Goal: Information Seeking & Learning: Learn about a topic

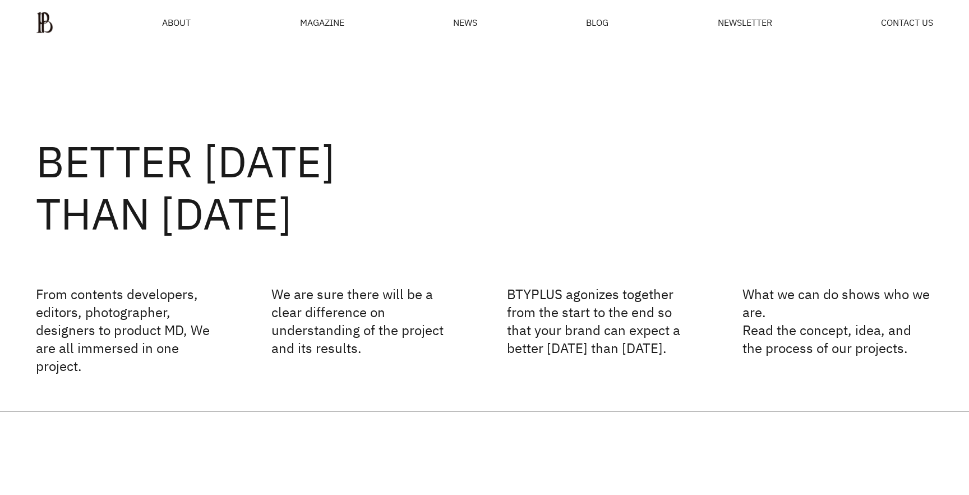
click at [185, 30] on ul "ABOUT MAGAZINE SEE ALL OFF THE REC INSIDE BTYPLUS CURATION NEWS BLOG NEWSLETTER…" at bounding box center [484, 22] width 897 height 22
click at [185, 24] on span "ABOUT" at bounding box center [176, 22] width 29 height 9
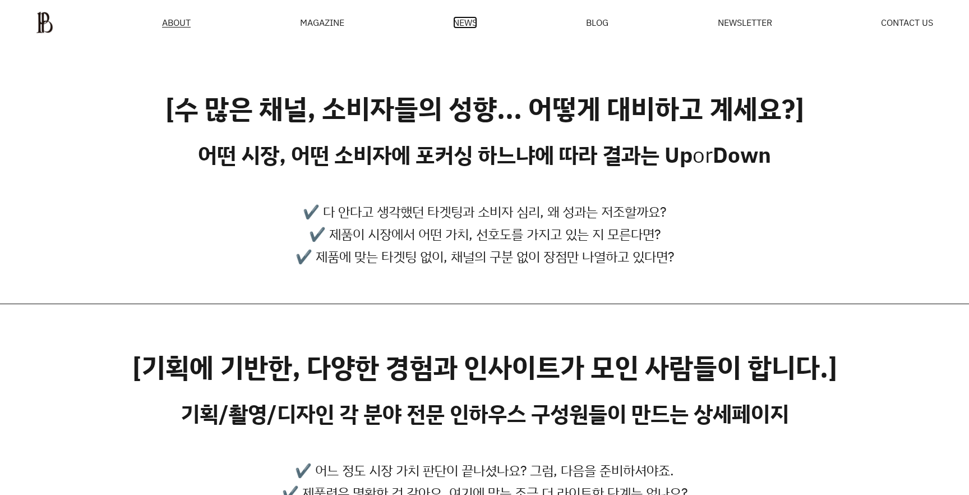
click at [465, 22] on span "NEWS" at bounding box center [465, 22] width 24 height 9
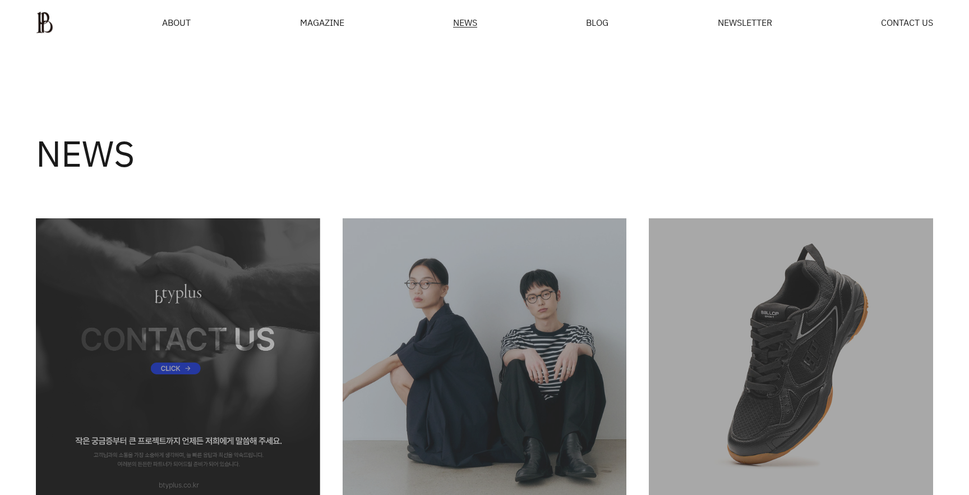
click at [339, 22] on div "MAGAZINE" at bounding box center [322, 22] width 44 height 9
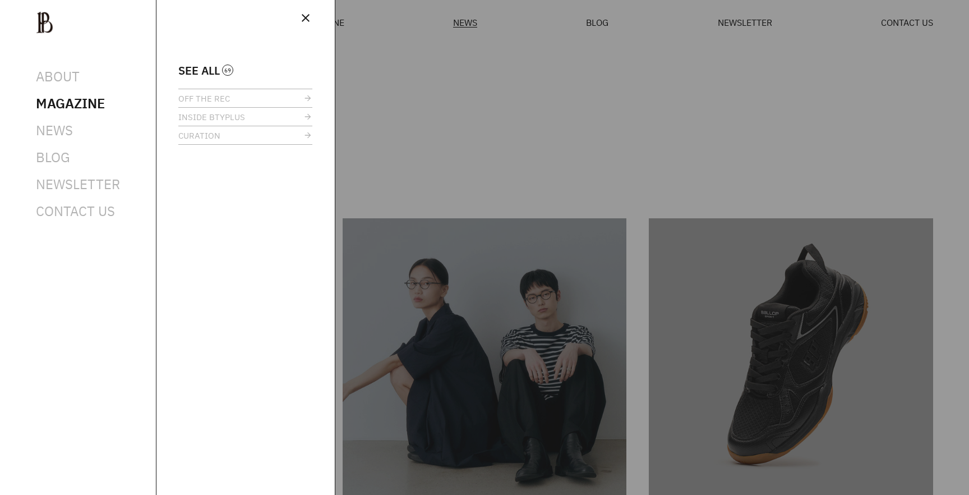
drag, startPoint x: 210, startPoint y: 67, endPoint x: 577, endPoint y: 127, distance: 371.7
click at [210, 67] on span "SEE ALL" at bounding box center [199, 70] width 42 height 8
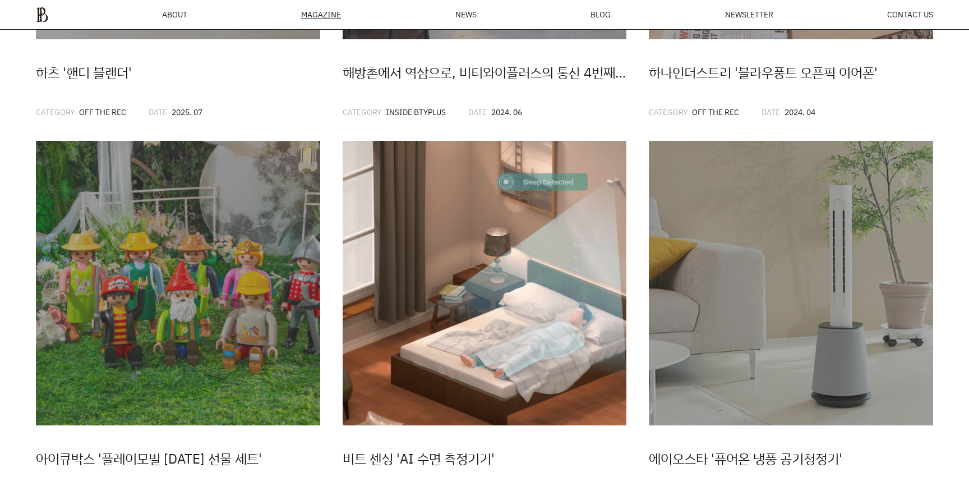
scroll to position [570, 0]
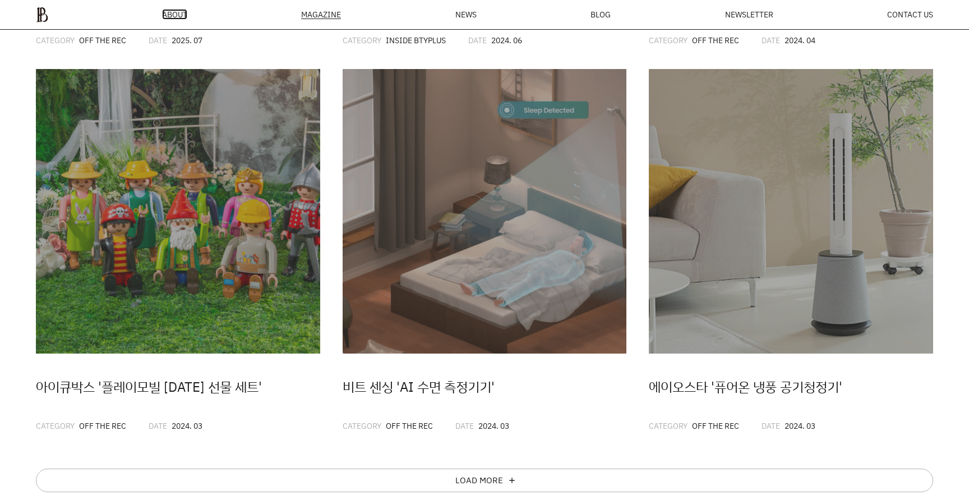
click at [183, 11] on span "ABOUT" at bounding box center [174, 15] width 25 height 8
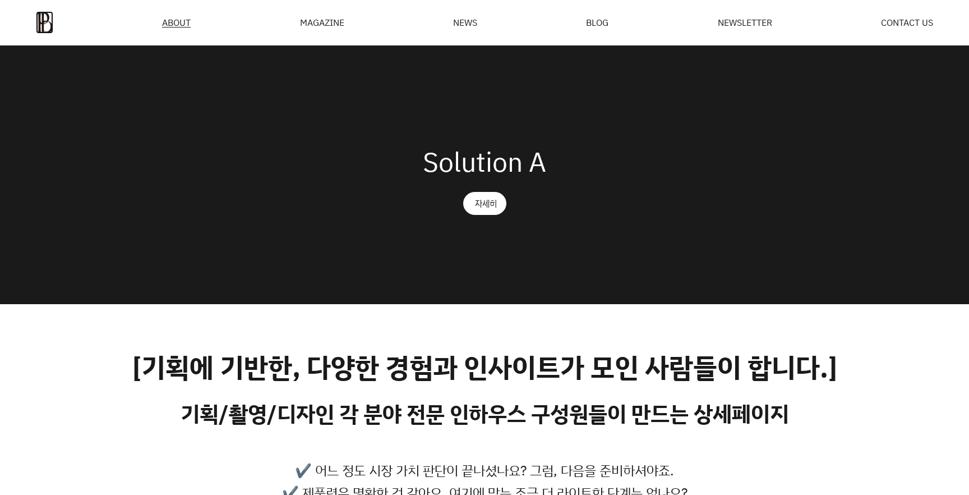
drag, startPoint x: 50, startPoint y: 25, endPoint x: 206, endPoint y: 130, distance: 188.4
click at [49, 25] on img at bounding box center [44, 22] width 17 height 22
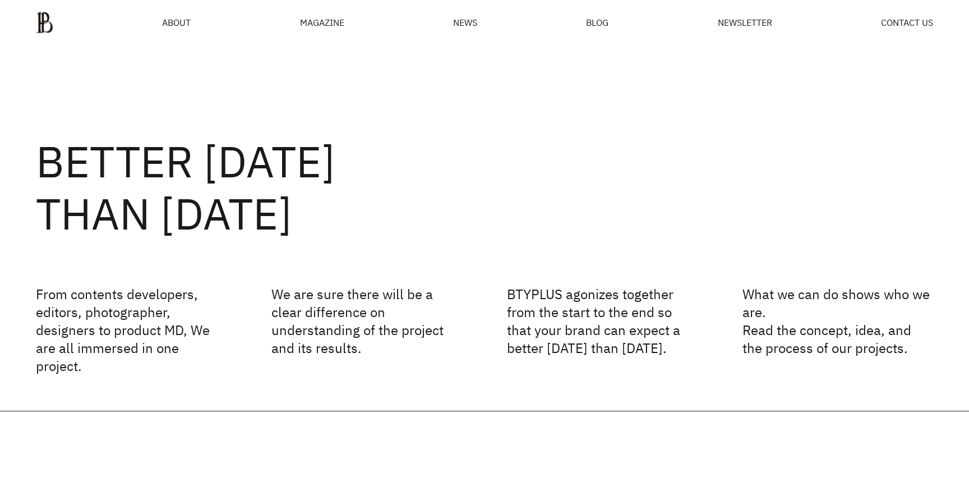
click at [329, 23] on div "MAGAZINE" at bounding box center [322, 22] width 44 height 9
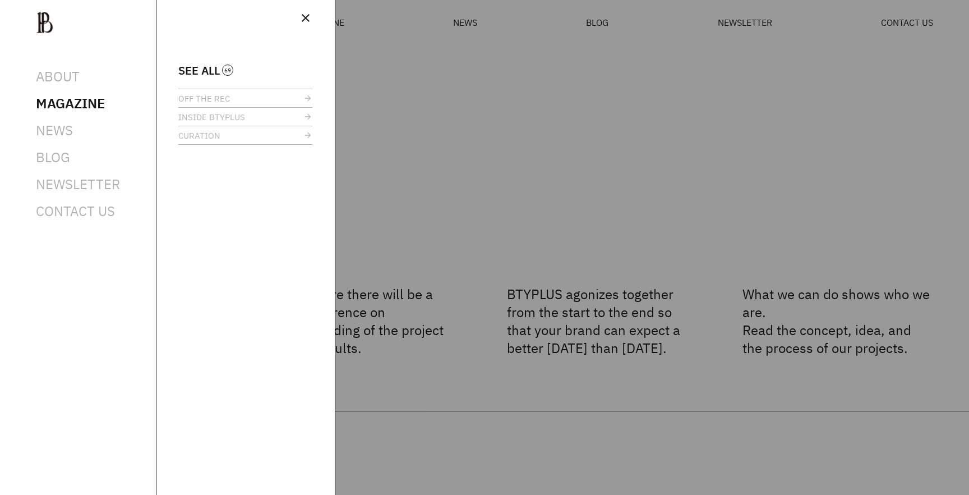
click at [560, 154] on div at bounding box center [484, 247] width 969 height 495
click at [569, 146] on div at bounding box center [484, 247] width 969 height 495
drag, startPoint x: 305, startPoint y: 21, endPoint x: 318, endPoint y: 25, distance: 13.5
click at [305, 21] on span "close" at bounding box center [305, 17] width 13 height 13
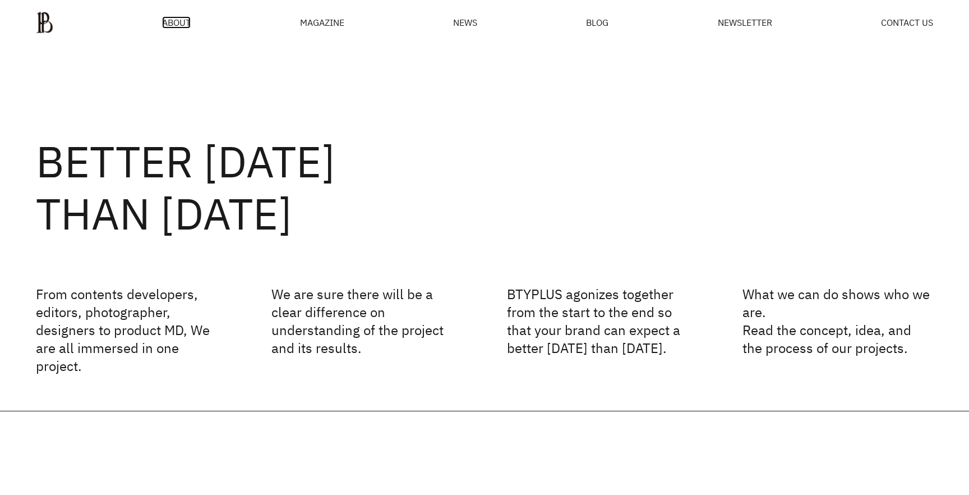
click at [177, 26] on span "ABOUT" at bounding box center [176, 22] width 29 height 9
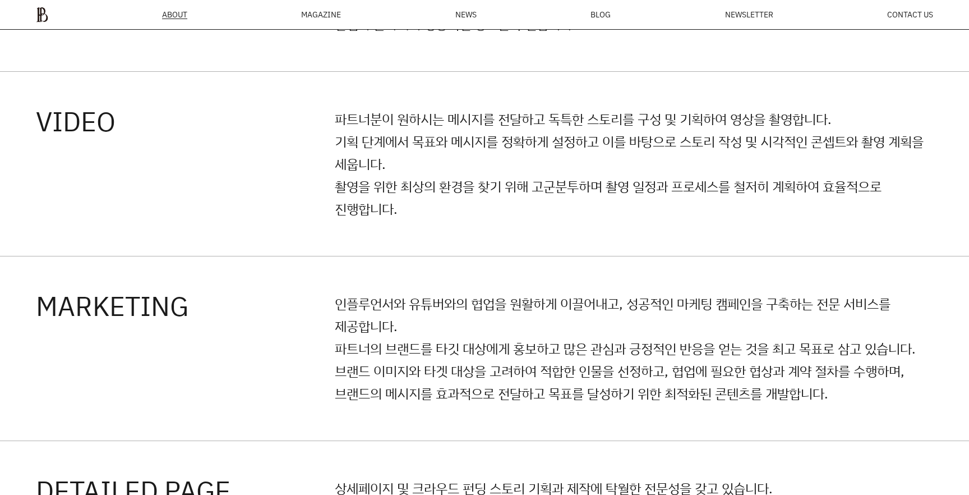
scroll to position [1761, 0]
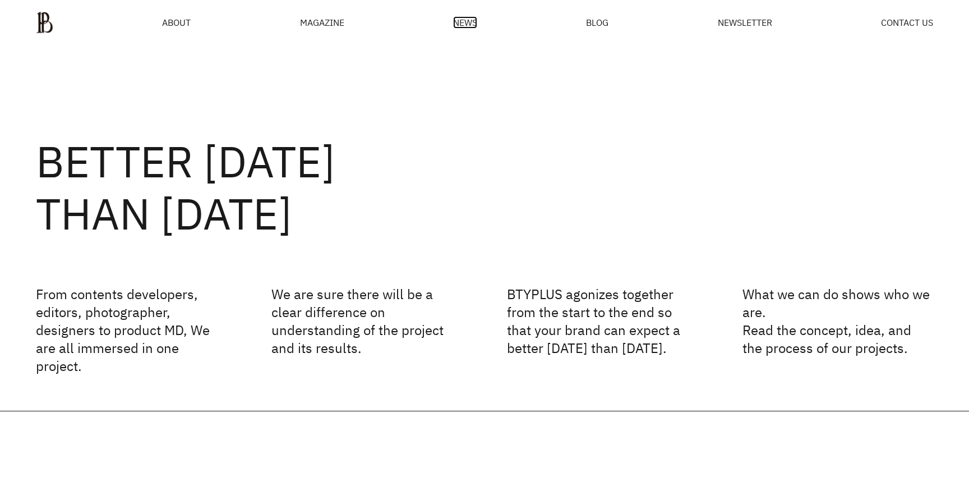
click at [472, 19] on span "NEWS" at bounding box center [465, 22] width 24 height 9
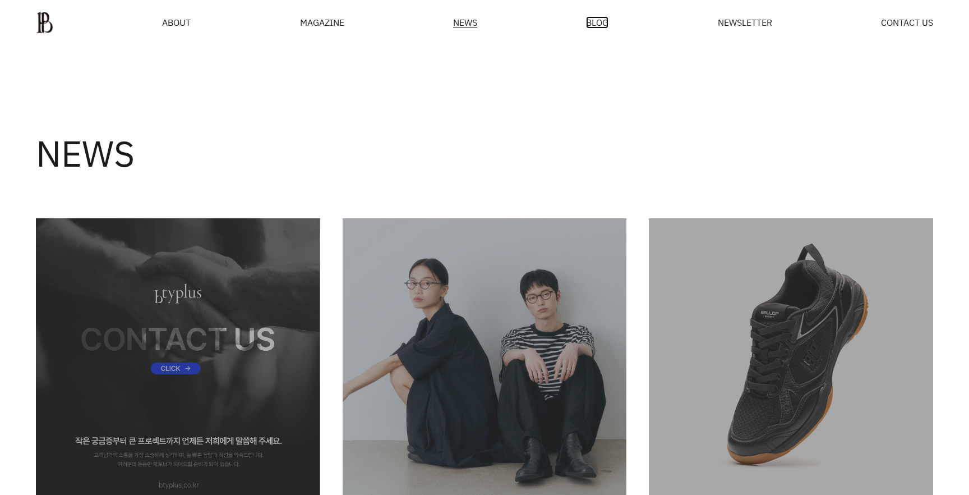
click at [605, 25] on span "BLOG" at bounding box center [597, 22] width 22 height 9
click at [605, 22] on span "BLOG" at bounding box center [597, 22] width 22 height 9
click at [52, 20] on img at bounding box center [44, 22] width 17 height 22
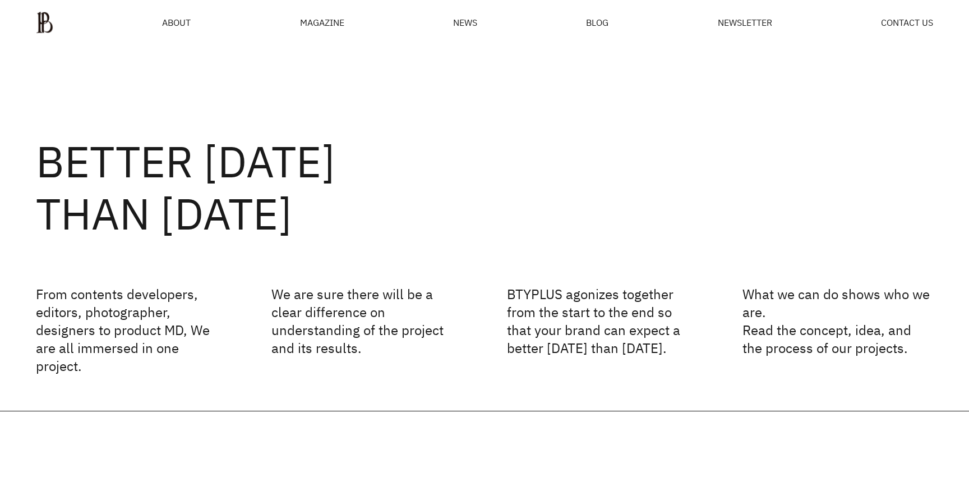
click at [329, 22] on div "MAGAZINE" at bounding box center [322, 22] width 44 height 9
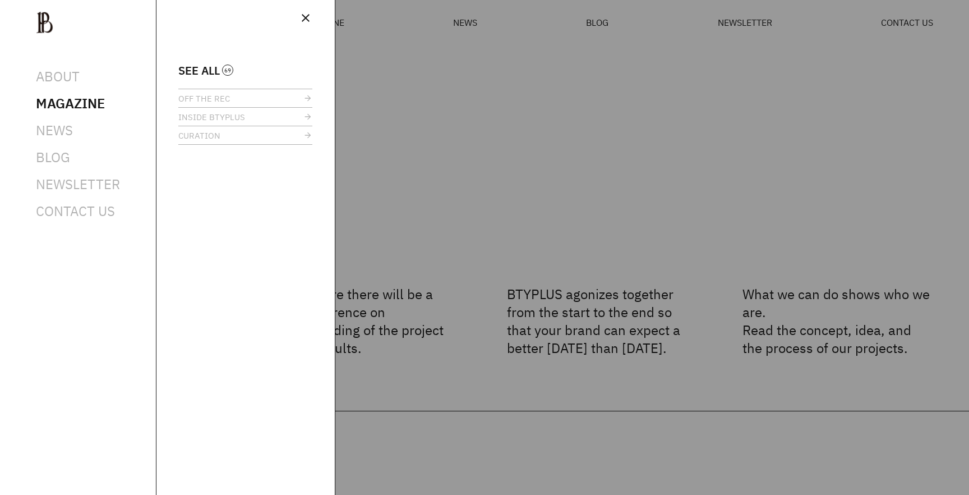
click at [214, 70] on span "SEE ALL" at bounding box center [199, 70] width 42 height 8
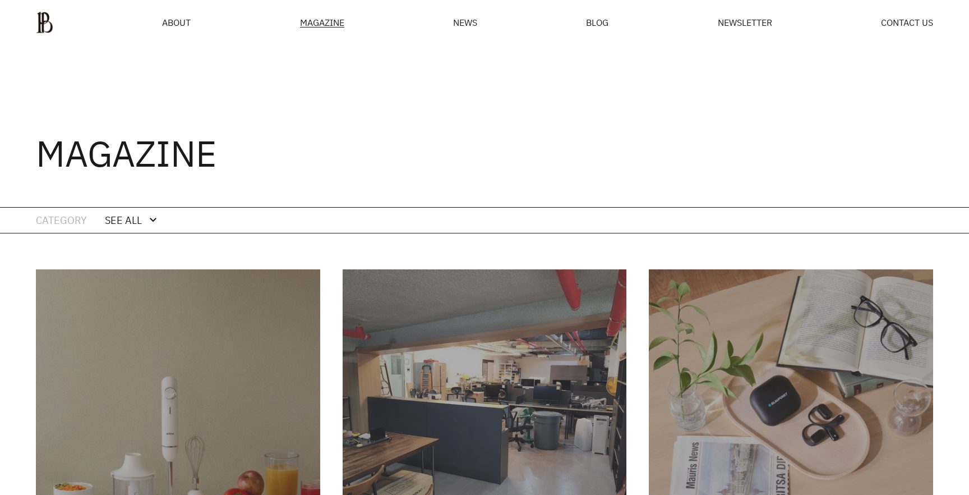
click at [148, 218] on div "expand_more" at bounding box center [152, 219] width 13 height 13
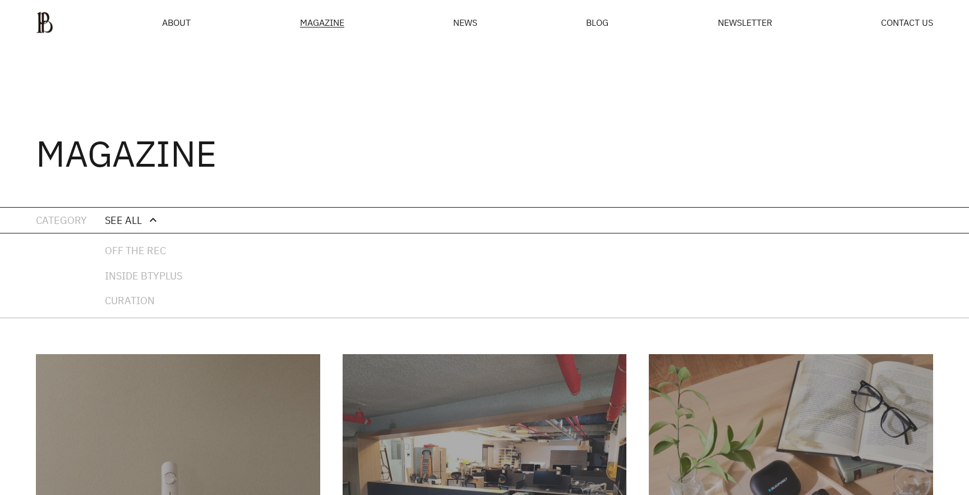
click at [419, 171] on div "MAGAZINE" at bounding box center [484, 126] width 969 height 162
click at [477, 19] on span "NEWS" at bounding box center [465, 22] width 24 height 9
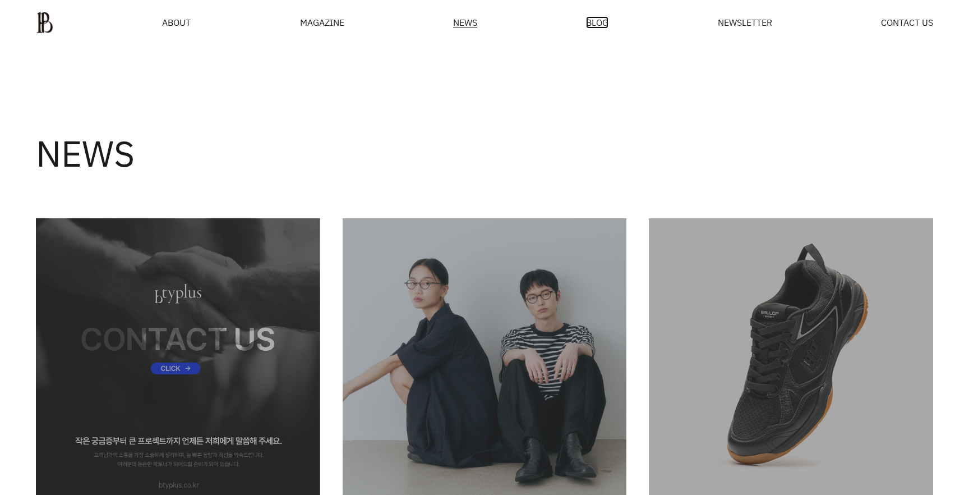
click at [596, 25] on span "BLOG" at bounding box center [597, 22] width 22 height 9
click at [598, 24] on span "BLOG" at bounding box center [597, 22] width 22 height 9
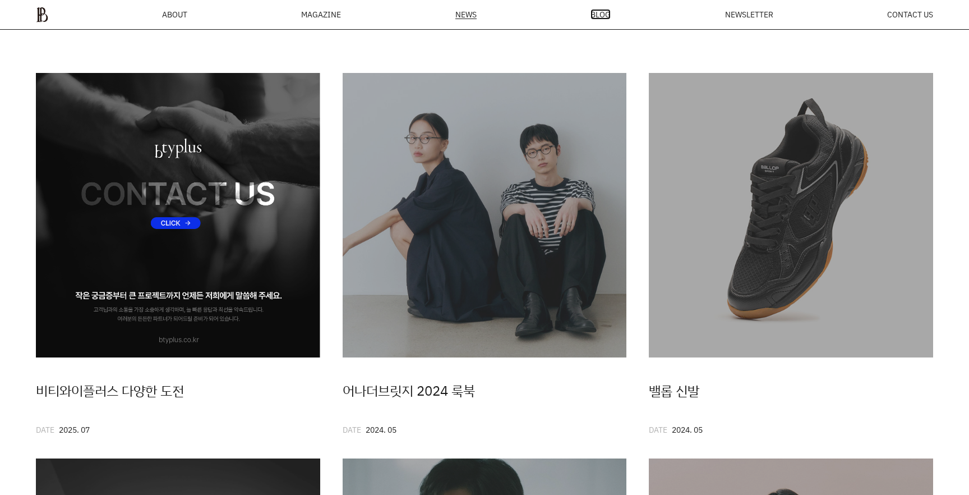
scroll to position [181, 0]
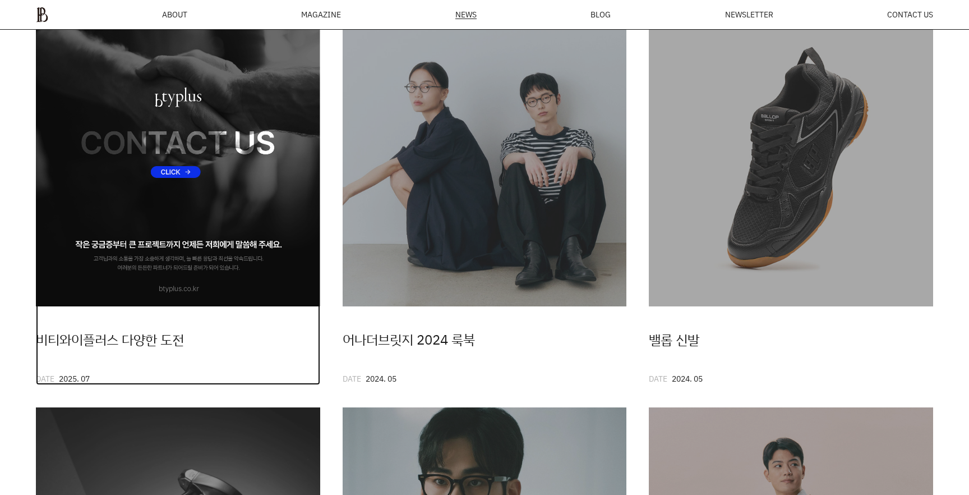
click at [224, 228] on img at bounding box center [178, 164] width 284 height 284
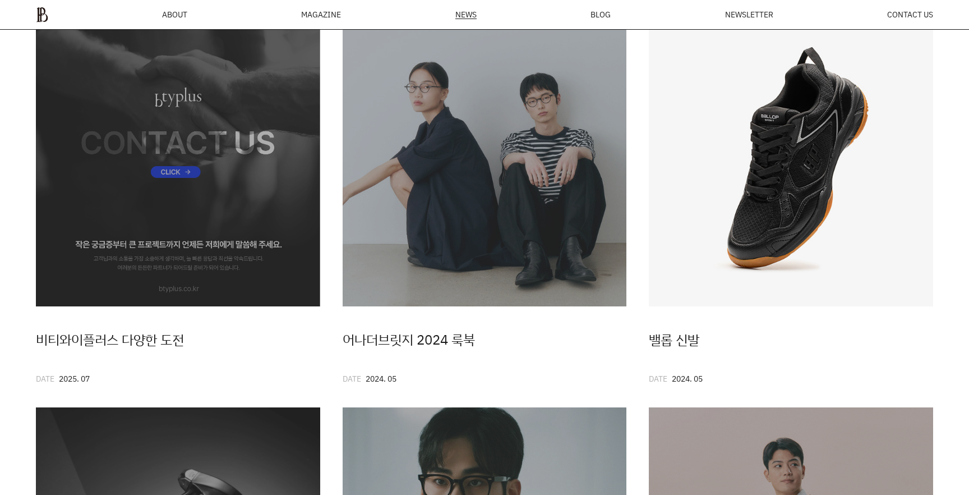
scroll to position [89, 0]
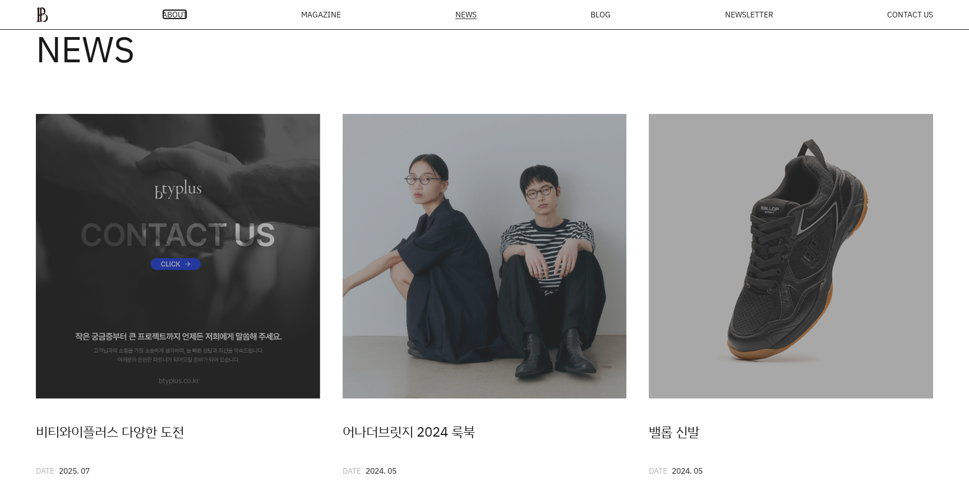
click at [176, 14] on span "ABOUT" at bounding box center [174, 15] width 25 height 8
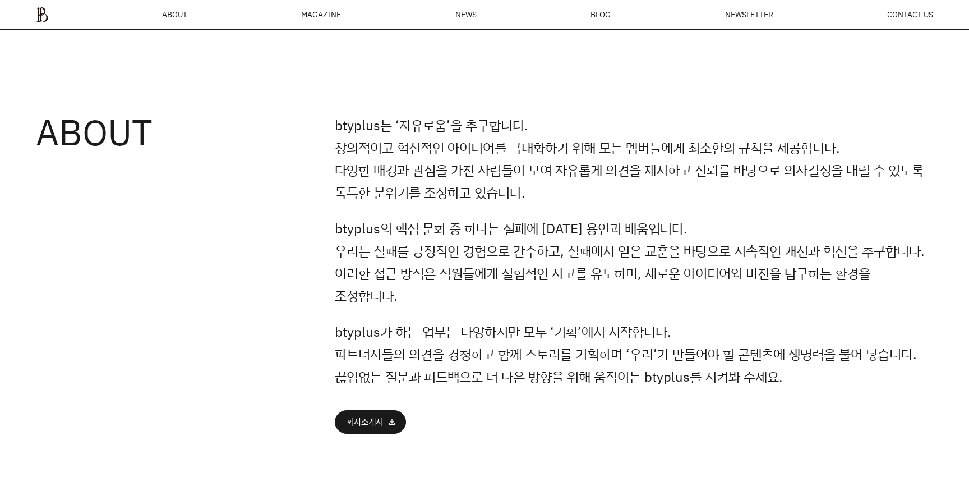
click at [50, 17] on ul "ABOUT MAGAZINE SEE ALL OFF THE REC INSIDE BTYPLUS CURATION NEWS BLOG NEWSLETTER…" at bounding box center [484, 15] width 897 height 16
click at [45, 16] on img at bounding box center [42, 15] width 12 height 16
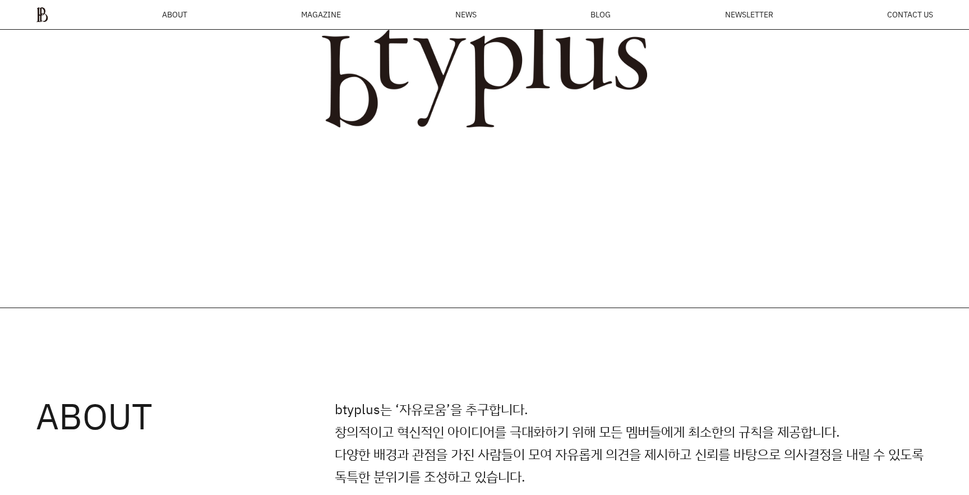
scroll to position [583, 0]
click at [320, 16] on div "MAGAZINE" at bounding box center [321, 15] width 40 height 8
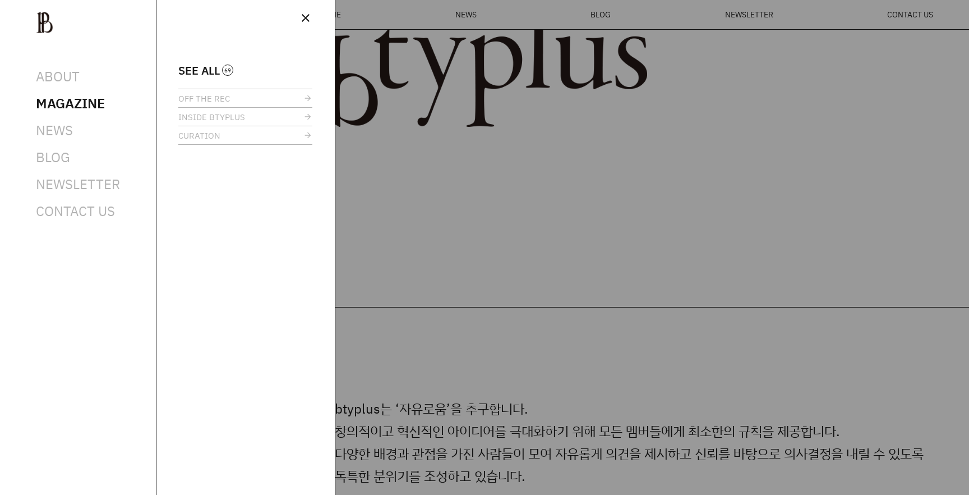
click at [511, 194] on div at bounding box center [484, 247] width 969 height 495
drag, startPoint x: 306, startPoint y: 19, endPoint x: 406, endPoint y: 18, distance: 100.4
click at [306, 19] on span "close" at bounding box center [305, 17] width 13 height 13
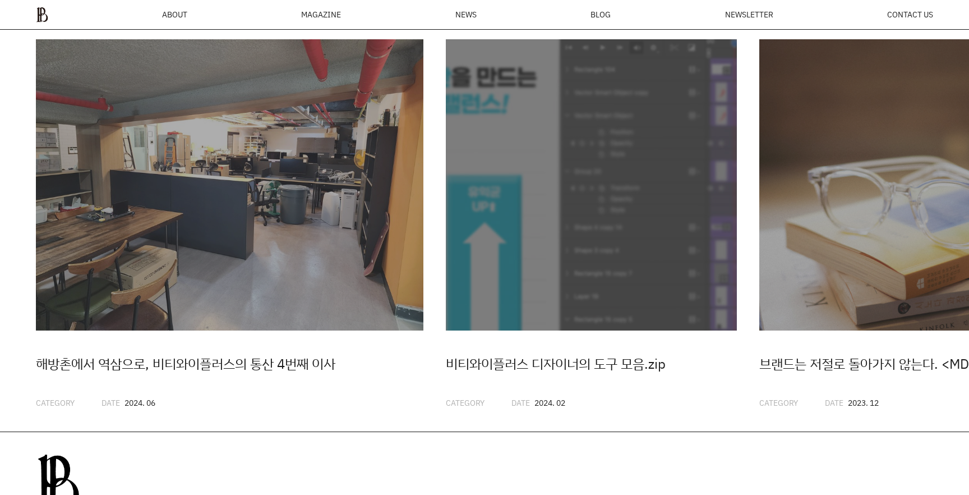
scroll to position [2906, 0]
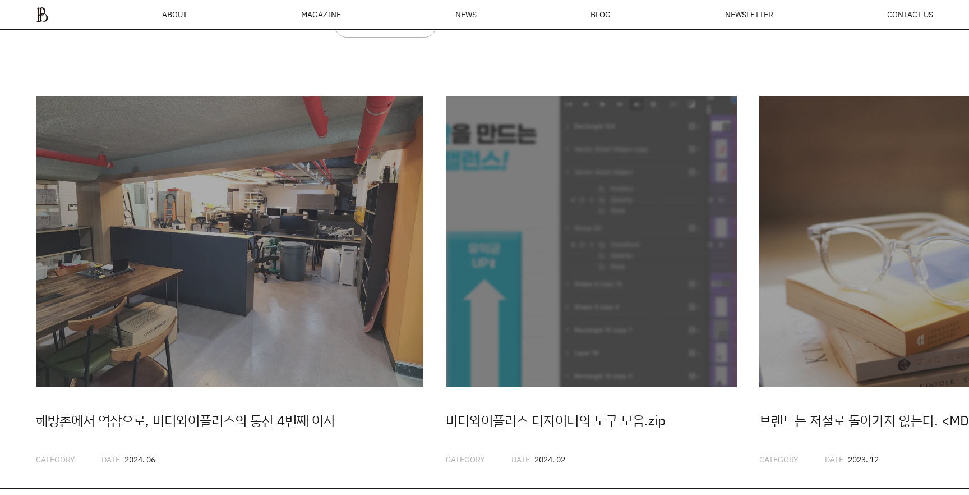
click at [49, 15] on ul "ABOUT MAGAZINE SEE ALL OFF THE REC INSIDE BTYPLUS CURATION NEWS BLOG NEWSLETTER…" at bounding box center [484, 15] width 897 height 16
click at [47, 15] on img at bounding box center [42, 15] width 12 height 16
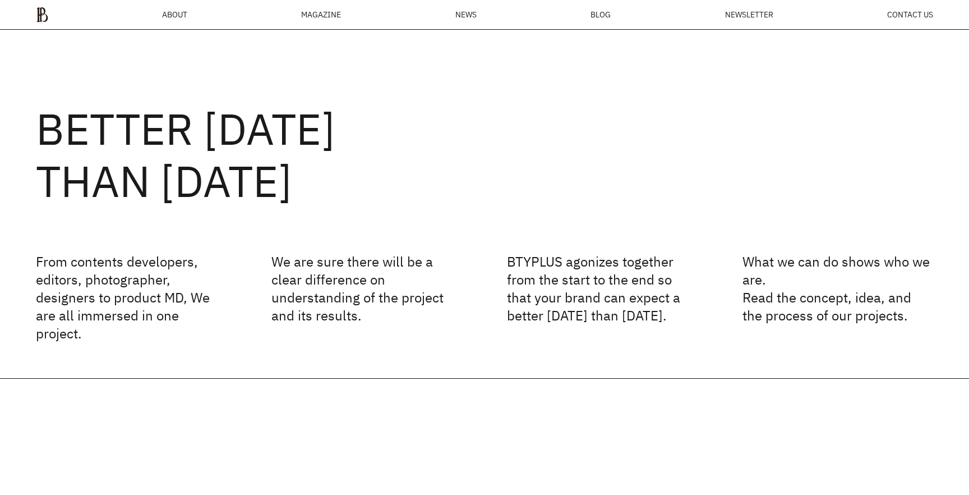
scroll to position [16, 0]
click at [319, 16] on div "MAGAZINE" at bounding box center [321, 15] width 40 height 8
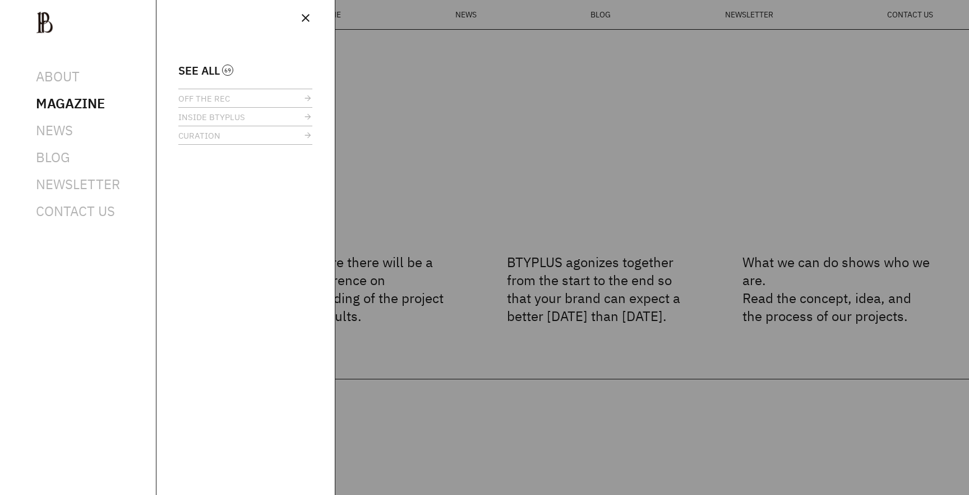
drag, startPoint x: 223, startPoint y: 67, endPoint x: 236, endPoint y: 70, distance: 13.1
click at [178, 67] on link "SEE ALL" at bounding box center [178, 70] width 0 height 11
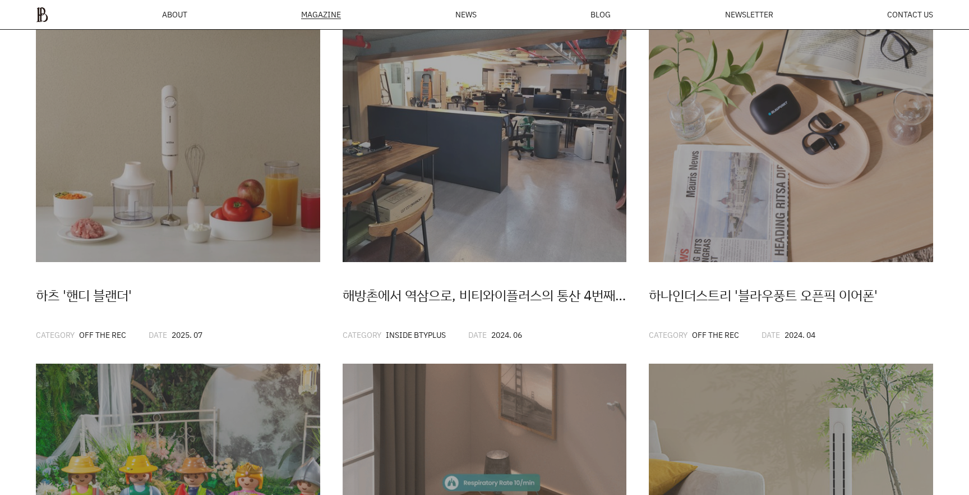
click at [634, 322] on div "하츠 '핸디 블랜더' CATEGORY OFF THE REC DATE 2025. 07 해방촌에서 역삼으로, 비티와이플러스의 통산 4번째 이사 C…" at bounding box center [484, 370] width 969 height 785
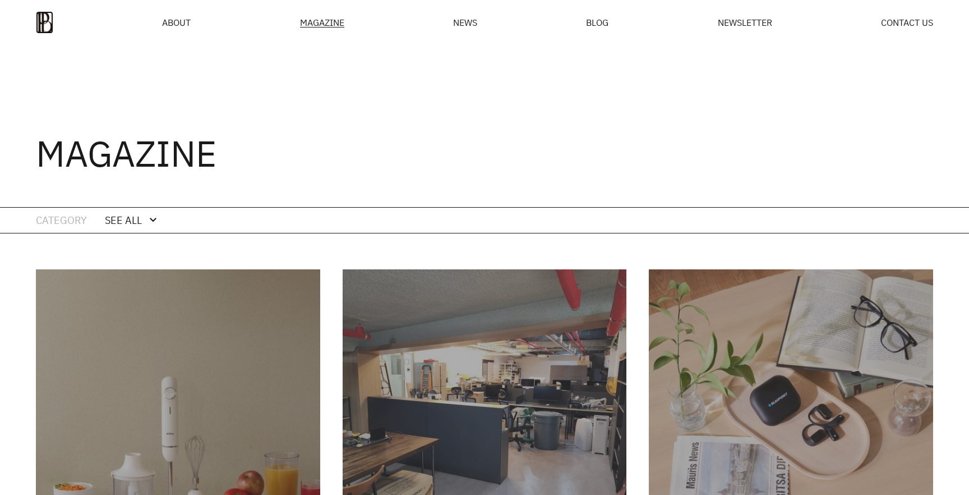
click at [48, 20] on img at bounding box center [44, 22] width 17 height 22
